Goal: Task Accomplishment & Management: Complete application form

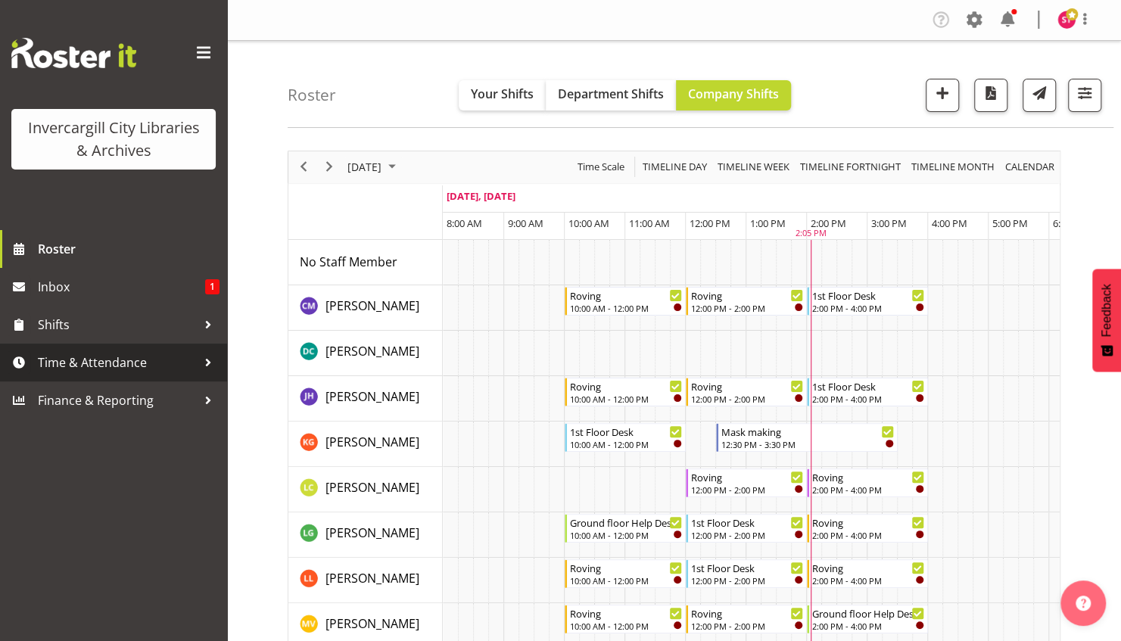
click at [144, 360] on span "Time & Attendance" at bounding box center [117, 362] width 159 height 23
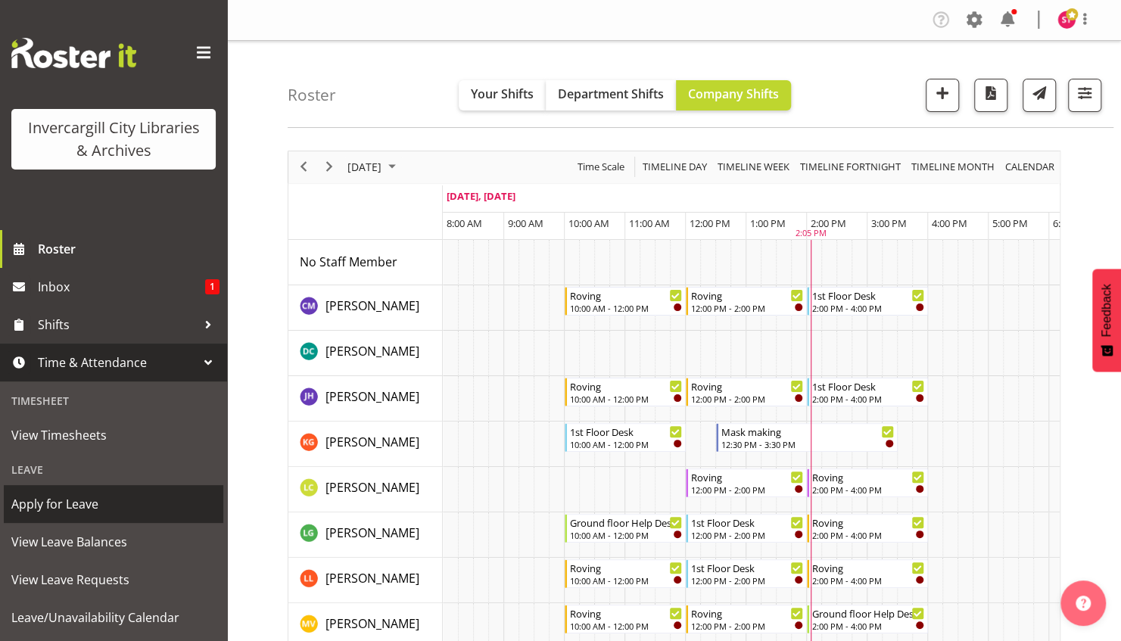
click at [85, 500] on span "Apply for Leave" at bounding box center [113, 504] width 204 height 23
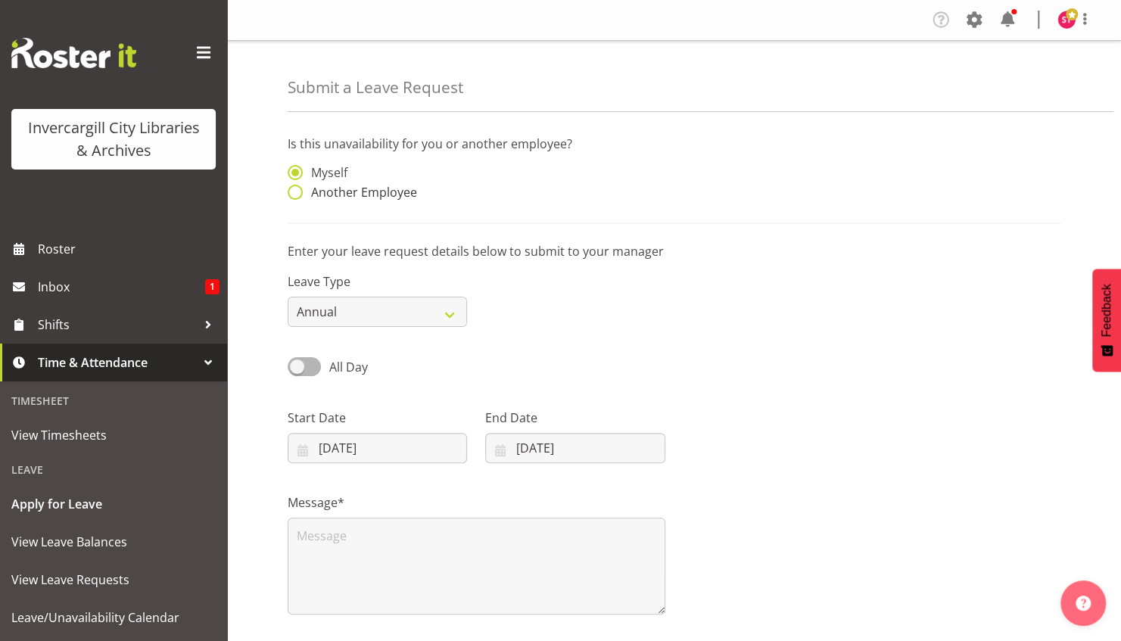
click at [357, 192] on span "Another Employee" at bounding box center [360, 192] width 114 height 15
click at [297, 192] on input "Another Employee" at bounding box center [293, 193] width 10 height 10
radio input "true"
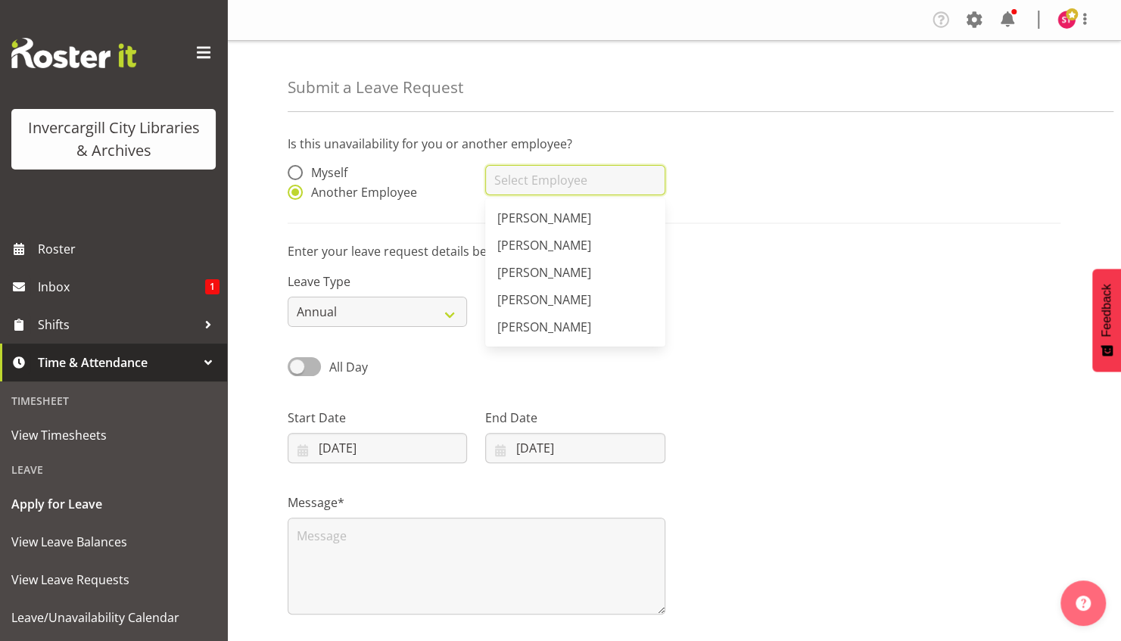
click at [540, 175] on input "text" at bounding box center [574, 180] width 179 height 30
click at [528, 241] on span "[PERSON_NAME]" at bounding box center [544, 245] width 94 height 17
type input "[PERSON_NAME]"
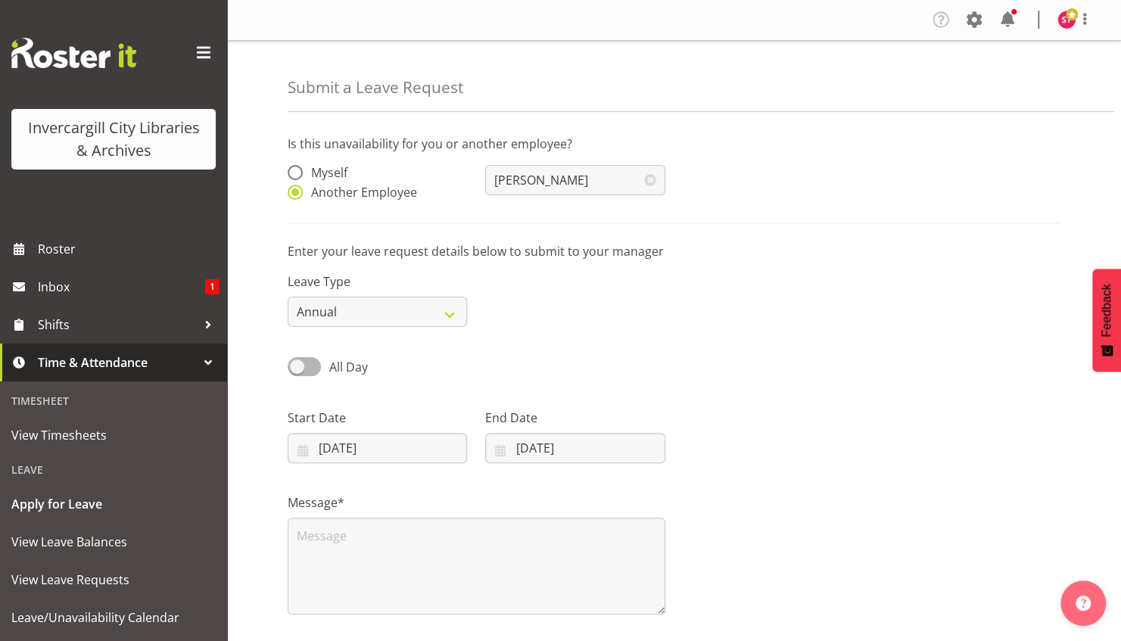
click at [387, 386] on div "All Day" at bounding box center [378, 361] width 198 height 51
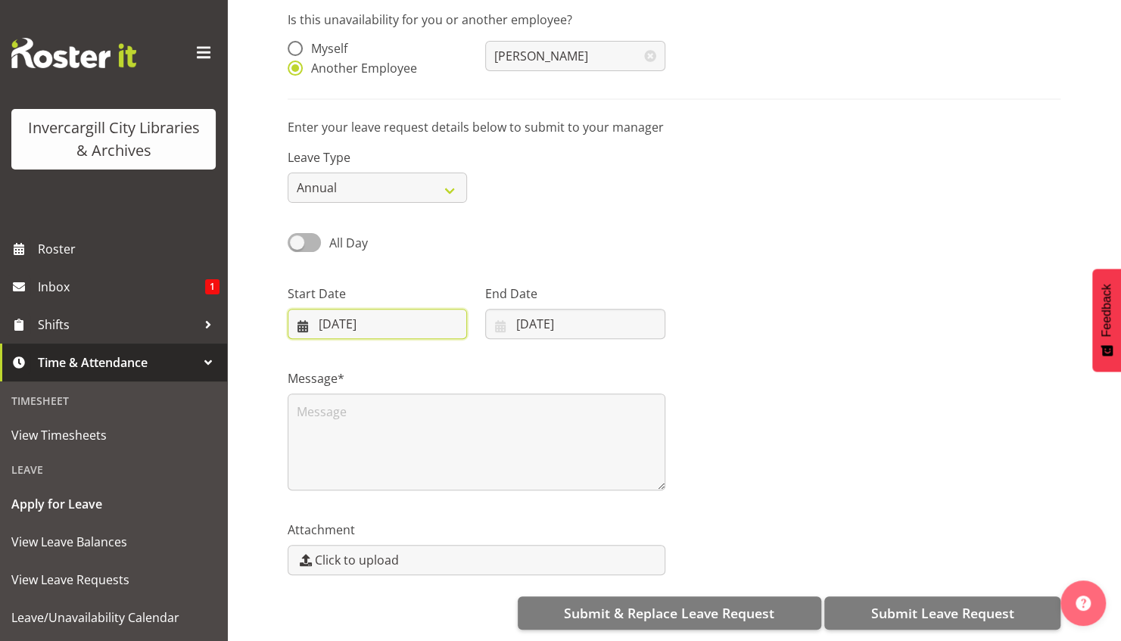
click at [410, 312] on input "05/10/2025" at bounding box center [377, 324] width 179 height 30
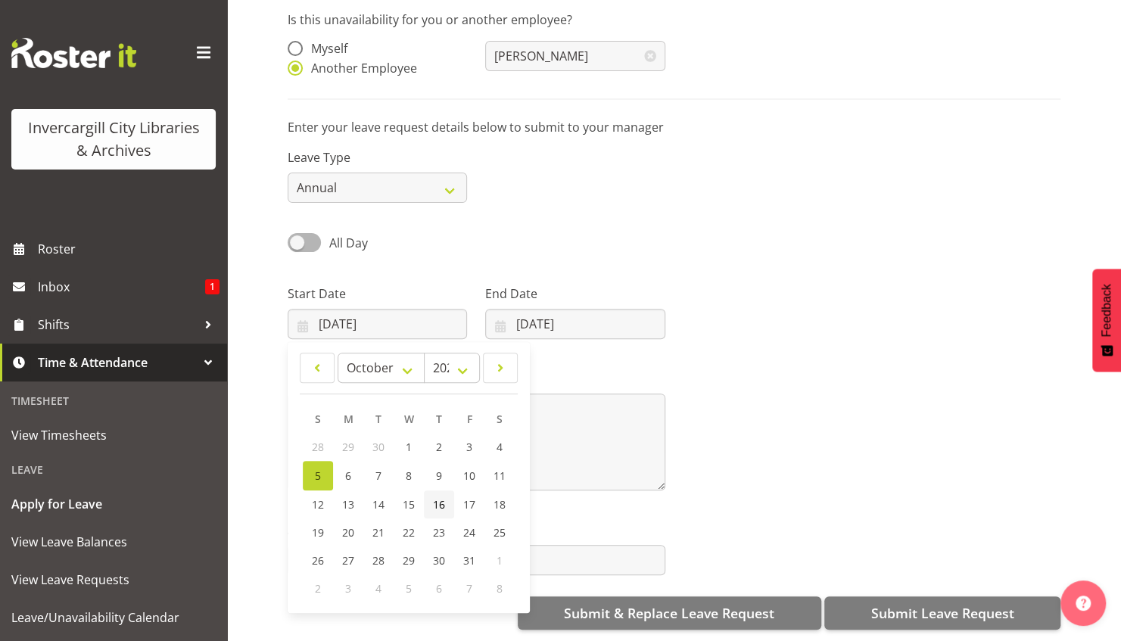
click at [444, 497] on span "16" at bounding box center [439, 504] width 12 height 14
type input "16/10/2025"
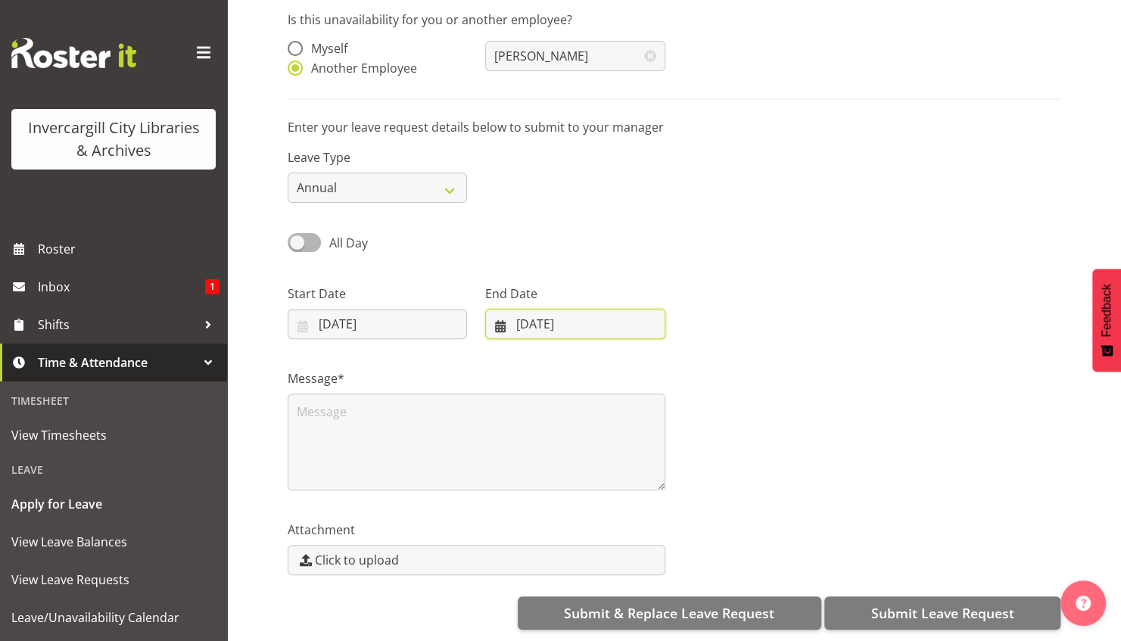
click at [543, 315] on input "05/10/2025" at bounding box center [574, 324] width 179 height 30
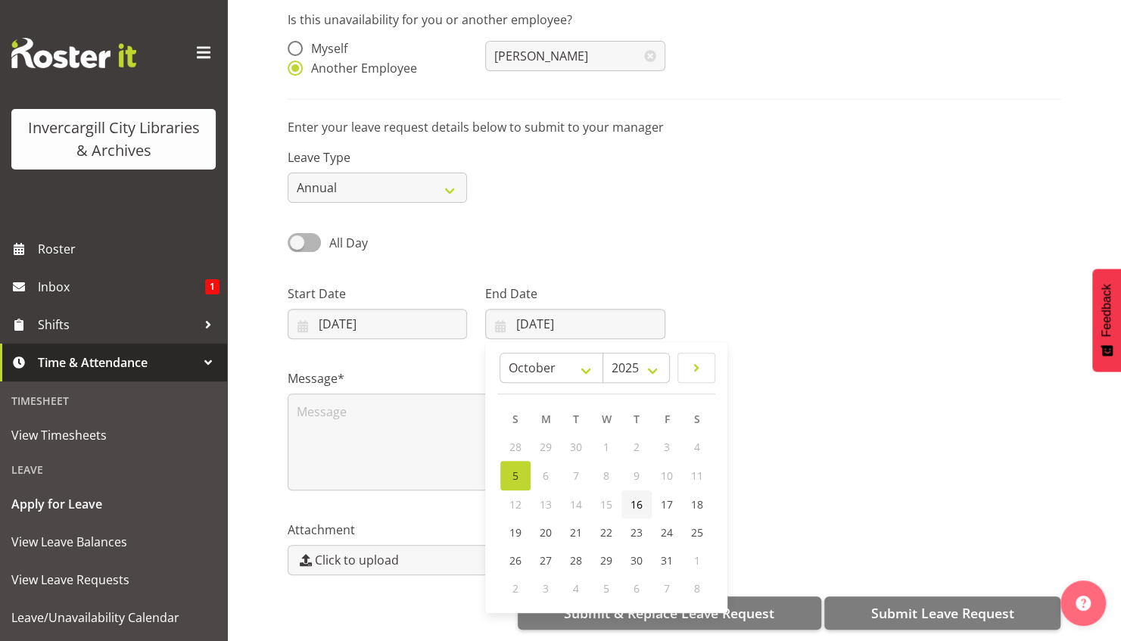
click at [640, 500] on link "16" at bounding box center [636, 504] width 30 height 28
type input "16/10/2025"
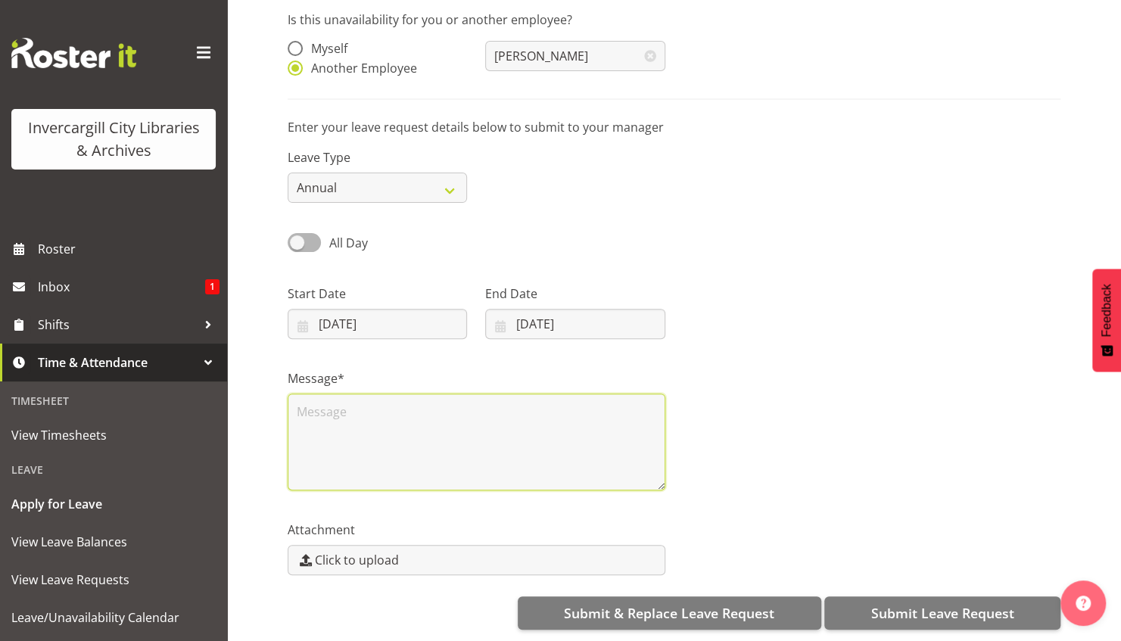
click at [466, 441] on textarea at bounding box center [477, 442] width 378 height 97
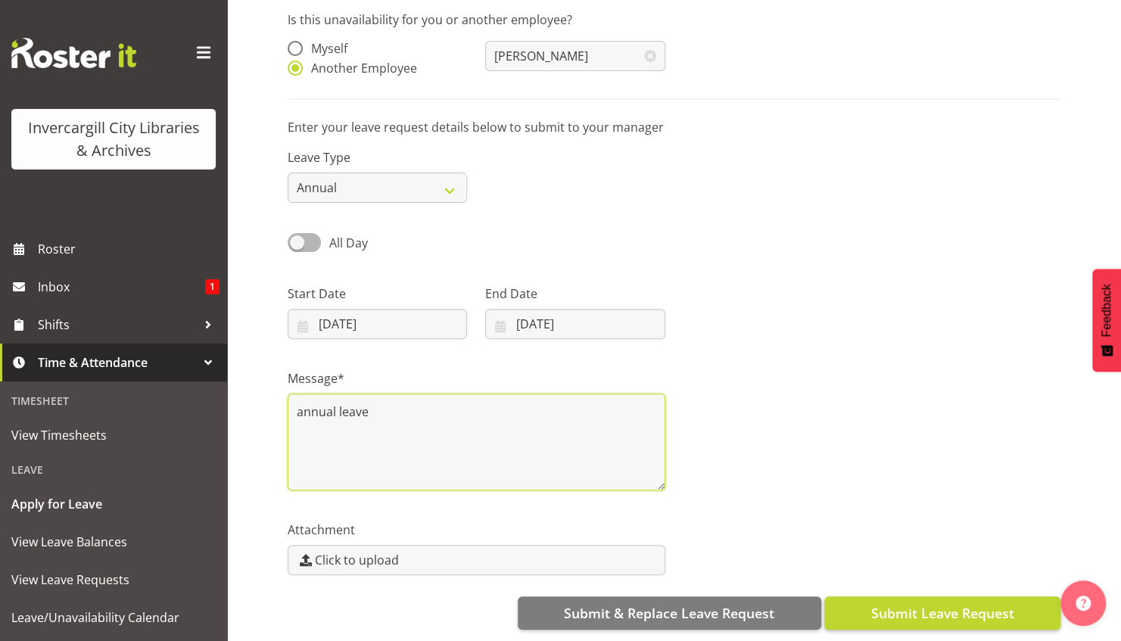
type textarea "annual leave"
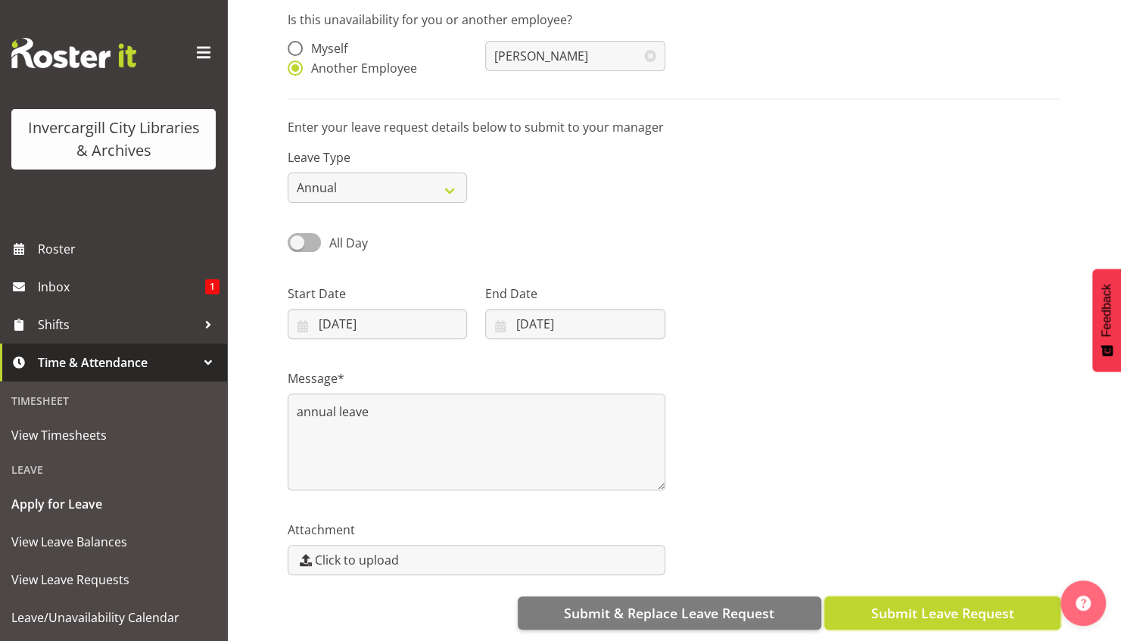
click at [919, 603] on span "Submit Leave Request" at bounding box center [941, 613] width 143 height 20
